Goal: Task Accomplishment & Management: Manage account settings

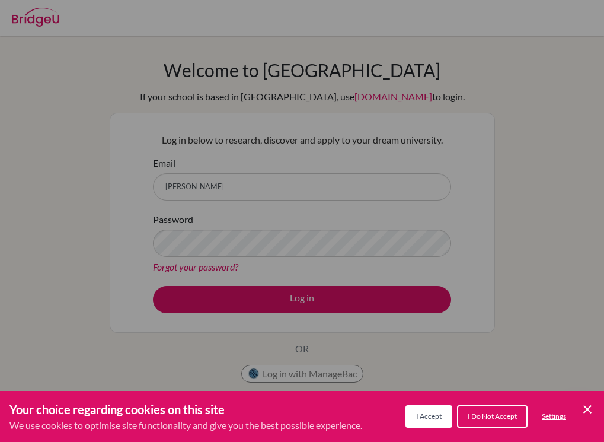
click at [436, 423] on button "I Accept" at bounding box center [428, 416] width 47 height 23
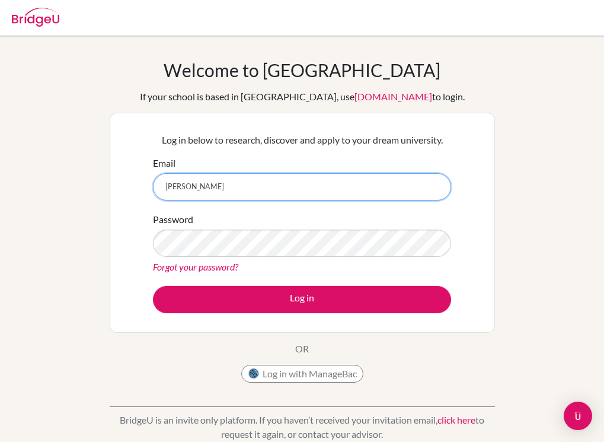
click at [277, 197] on input "bonfili" at bounding box center [302, 186] width 298 height 27
type input "[PERSON_NAME][EMAIL_ADDRESS][PERSON_NAME][DOMAIN_NAME]"
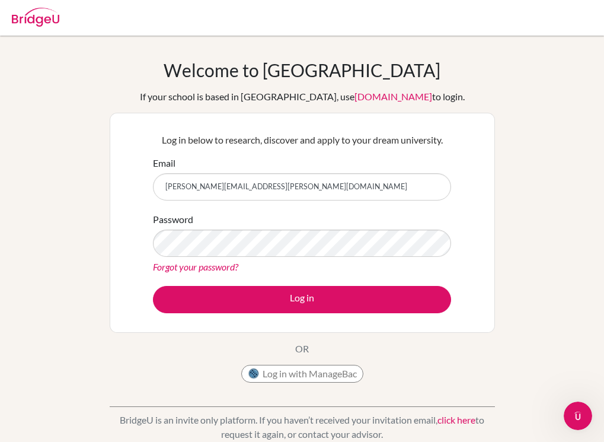
click at [274, 228] on div "Password Forgot your password?" at bounding box center [302, 243] width 298 height 62
click at [153, 286] on button "Log in" at bounding box center [302, 299] width 298 height 27
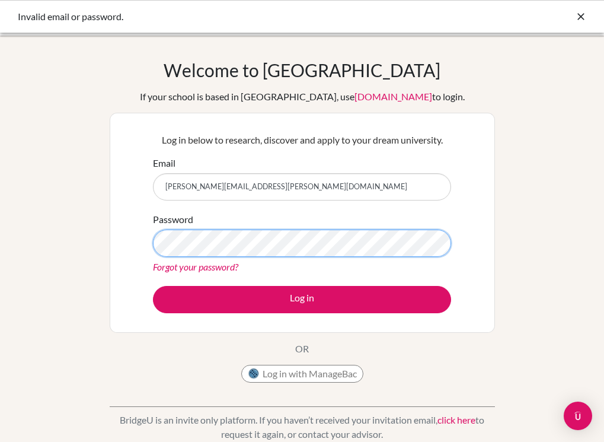
click at [153, 286] on button "Log in" at bounding box center [302, 299] width 298 height 27
click at [231, 265] on link "Forgot your password?" at bounding box center [195, 266] width 85 height 11
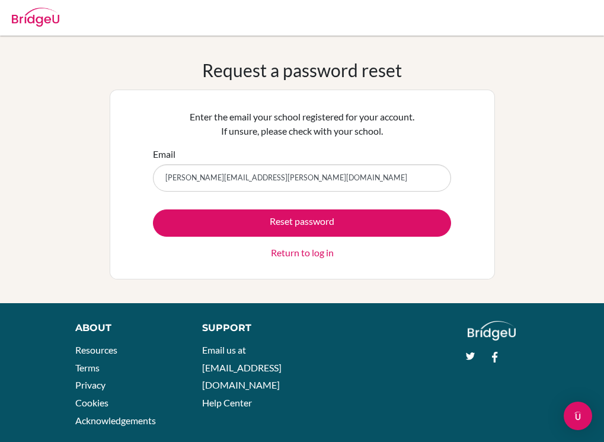
type input "[PERSON_NAME][EMAIL_ADDRESS][PERSON_NAME][DOMAIN_NAME]"
click at [153, 209] on button "Reset password" at bounding box center [302, 222] width 298 height 27
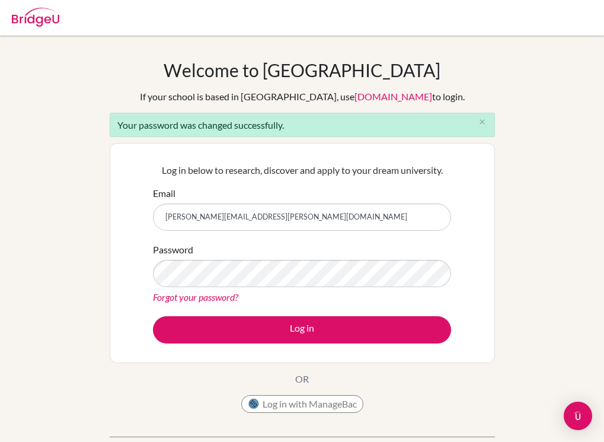
type input "bonfilio.kosma@sampoernaacademy.net"
click at [153, 316] on button "Log in" at bounding box center [302, 329] width 298 height 27
